Goal: Task Accomplishment & Management: Use online tool/utility

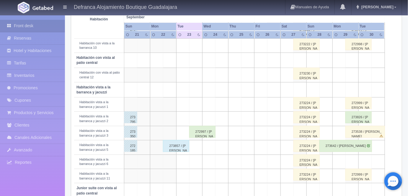
scroll to position [166, 0]
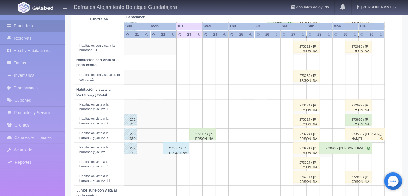
click at [176, 146] on div "273857 / [PERSON_NAME]" at bounding box center [176, 148] width 26 height 12
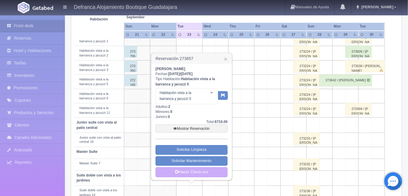
scroll to position [236, 0]
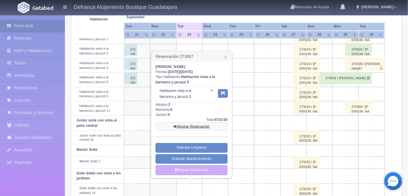
click at [193, 127] on link "Mostrar Reservación" at bounding box center [191, 126] width 72 height 8
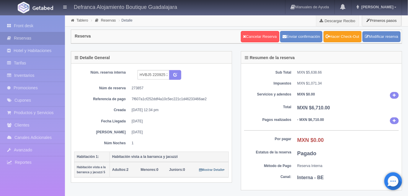
click at [341, 37] on link "Hacer Check-Out" at bounding box center [342, 36] width 38 height 11
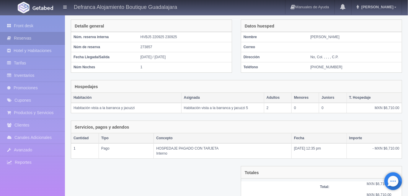
scroll to position [70, 0]
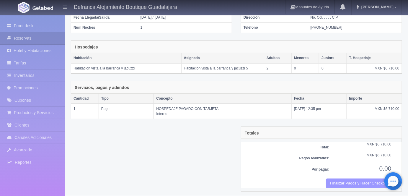
click at [347, 182] on button "Finalizar Pagos y Hacer Checkout" at bounding box center [358, 183] width 65 height 10
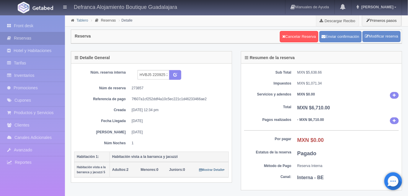
click at [81, 22] on link "Tablero" at bounding box center [82, 20] width 12 height 4
